Goal: Information Seeking & Learning: Learn about a topic

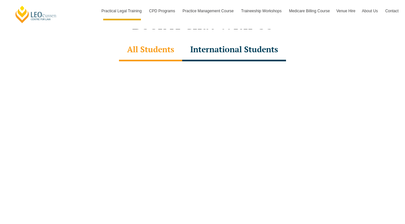
scroll to position [1994, 0]
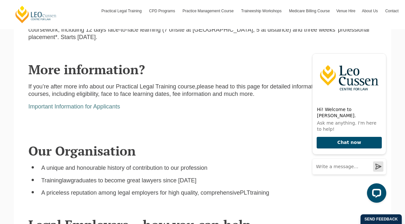
scroll to position [549, 0]
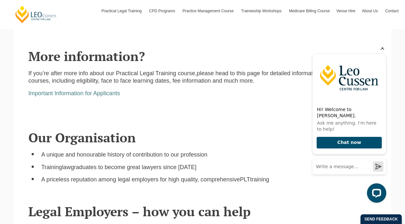
click at [382, 50] on icon "Hide greeting" at bounding box center [383, 48] width 4 height 4
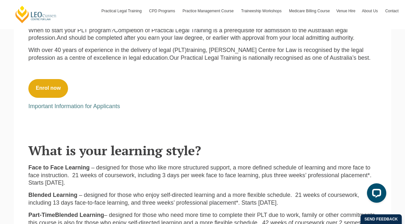
scroll to position [236, 0]
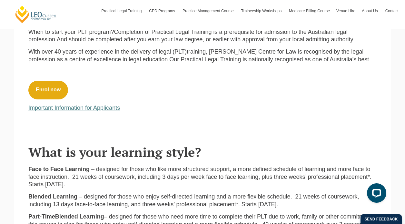
click at [92, 105] on link "Important Information for Applicants" at bounding box center [74, 107] width 92 height 6
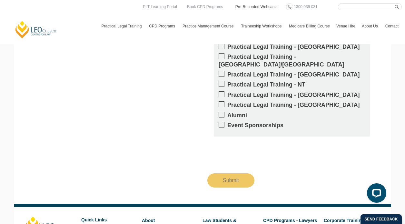
scroll to position [851, 0]
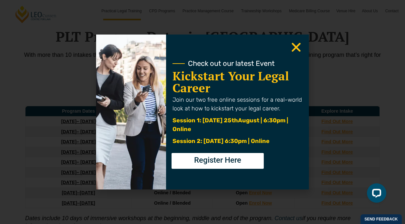
scroll to position [847, 0]
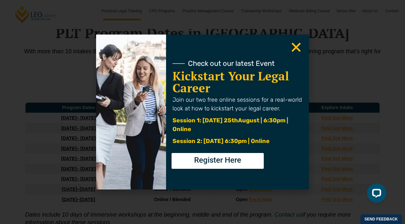
click at [295, 46] on use "Close" at bounding box center [296, 47] width 9 height 9
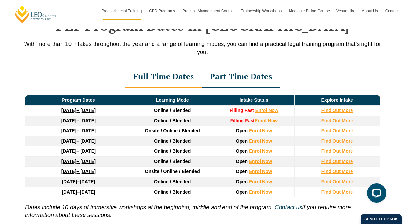
scroll to position [863, 0]
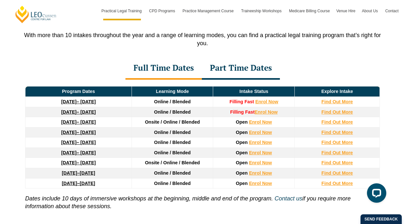
click at [240, 68] on div "Part Time Dates" at bounding box center [241, 68] width 78 height 23
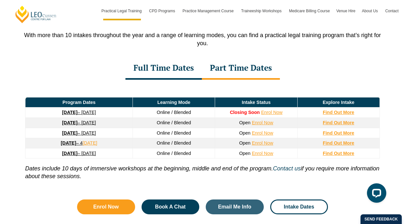
click at [173, 71] on div "Full Time Dates" at bounding box center [163, 68] width 76 height 23
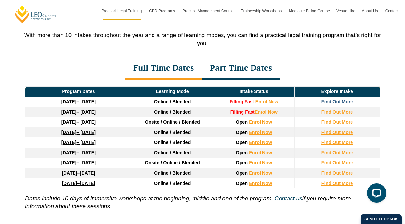
click at [328, 102] on strong "Find Out More" at bounding box center [337, 101] width 32 height 5
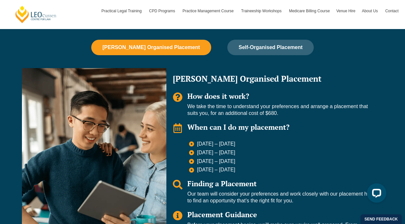
scroll to position [431, 0]
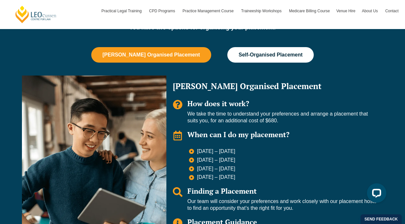
click at [255, 54] on span "Self-Organised Placement" at bounding box center [270, 55] width 64 height 6
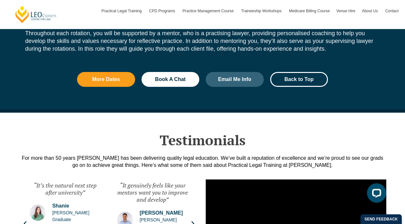
scroll to position [685, 0]
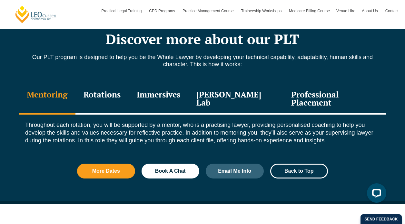
click at [178, 98] on div "Immersives" at bounding box center [159, 99] width 60 height 31
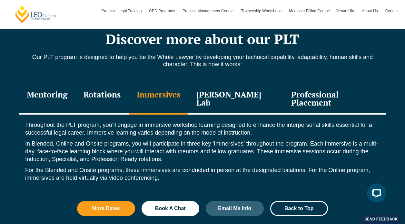
click at [229, 96] on div "[PERSON_NAME] Lab" at bounding box center [235, 99] width 95 height 31
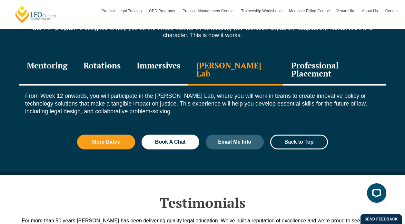
scroll to position [714, 0]
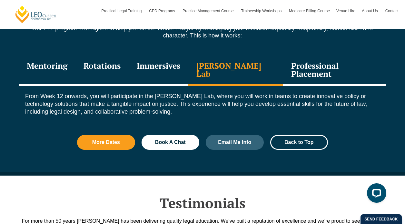
click at [308, 65] on div "Professional Placement" at bounding box center [334, 70] width 103 height 31
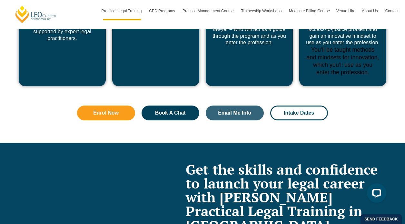
scroll to position [2605, 0]
